Goal: Find specific page/section: Find specific page/section

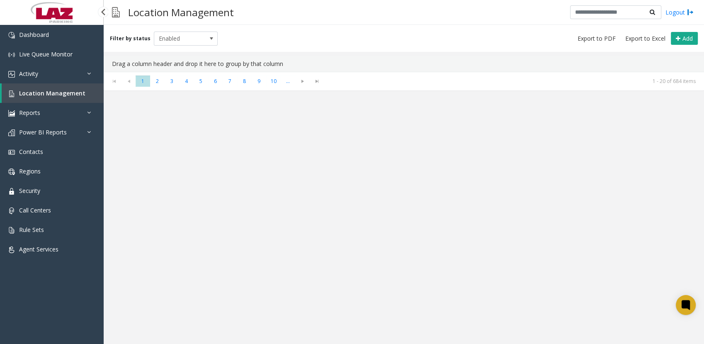
click at [36, 71] on span "Location Management" at bounding box center [52, 93] width 66 height 8
click at [187, 39] on span "Enabled" at bounding box center [179, 38] width 51 height 13
click at [163, 46] on div "All Enabled Disabled Archived" at bounding box center [182, 70] width 64 height 48
click at [163, 51] on li "All" at bounding box center [182, 52] width 62 height 11
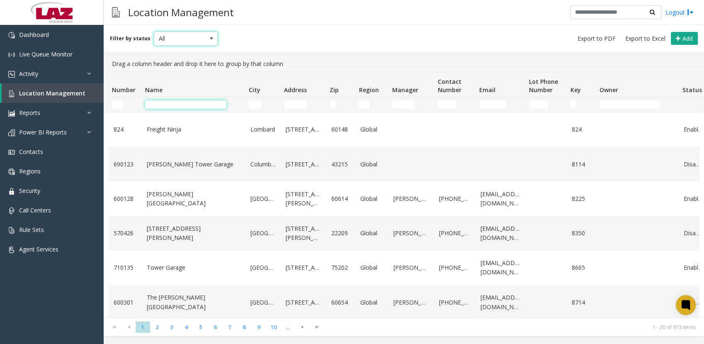
click at [207, 71] on input "Name Filter" at bounding box center [185, 104] width 81 height 8
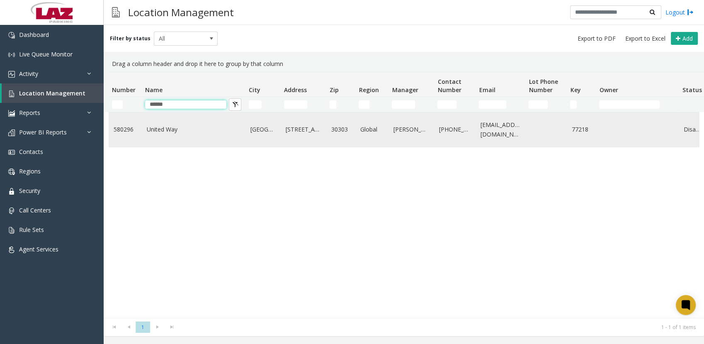
type input "******"
click at [182, 71] on td "United Way" at bounding box center [194, 129] width 104 height 34
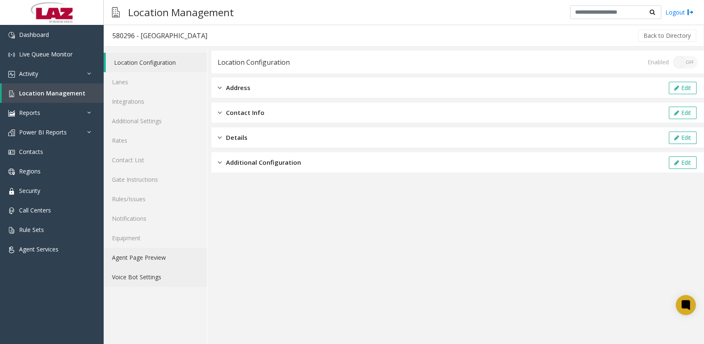
click at [133, 71] on link "Voice Bot Settings" at bounding box center [155, 276] width 103 height 19
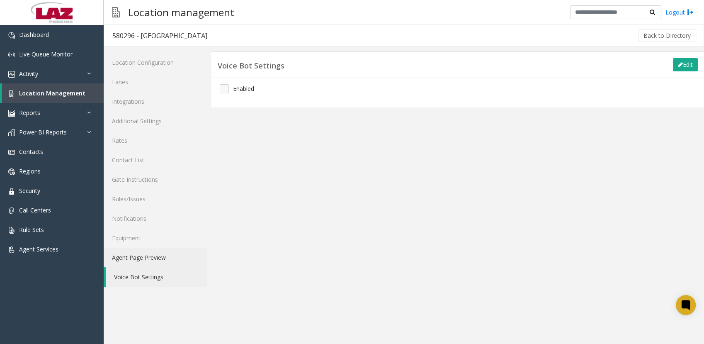
click at [143, 71] on link "Agent Page Preview" at bounding box center [155, 256] width 103 height 19
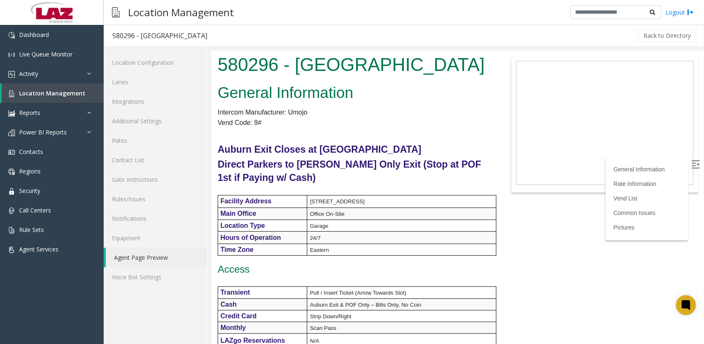
click at [227, 71] on body "580296 - [GEOGRAPHIC_DATA] General Information Intercom Manufacturer: Umojo Ven…" at bounding box center [457, 197] width 492 height 293
